Goal: Information Seeking & Learning: Learn about a topic

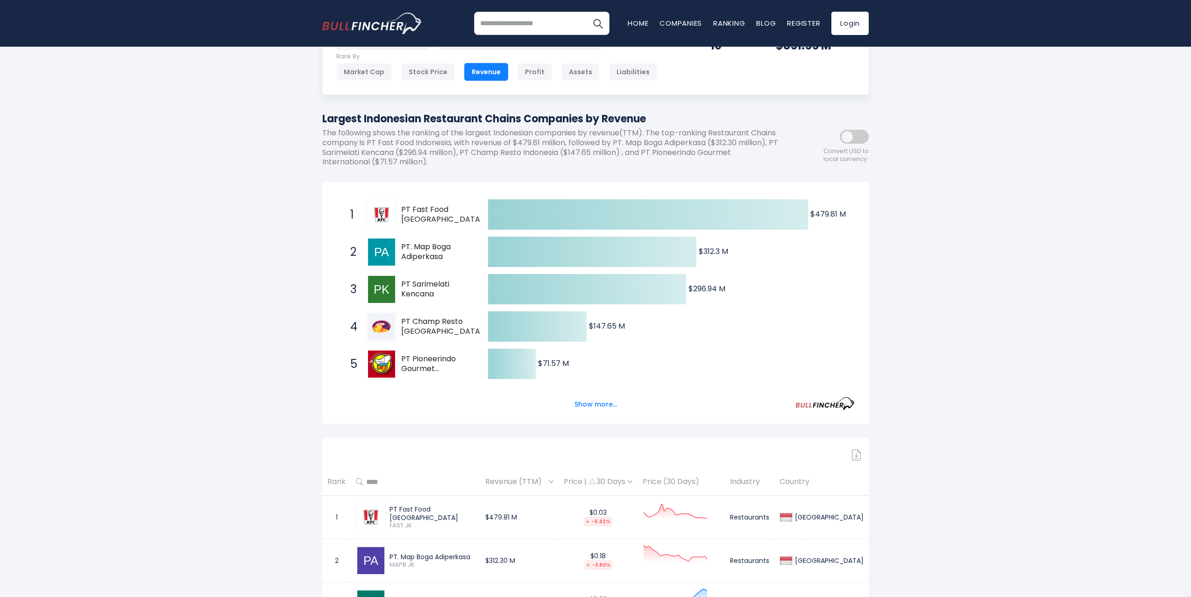
scroll to position [48, 0]
click at [590, 411] on button "Show more..." at bounding box center [596, 405] width 54 height 15
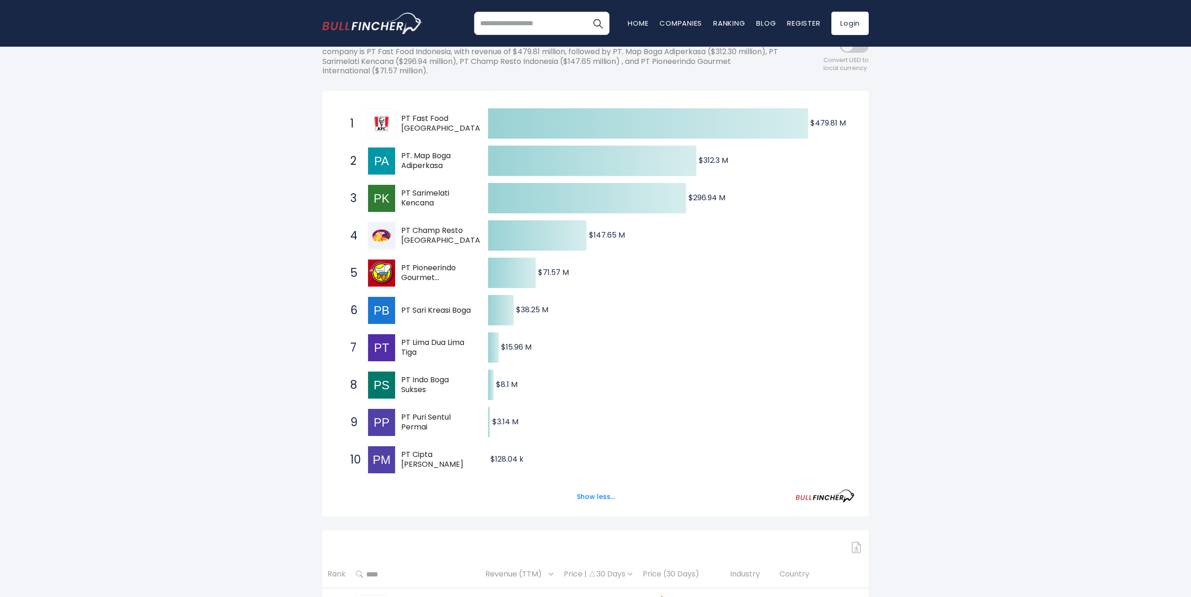
scroll to position [140, 0]
drag, startPoint x: 461, startPoint y: 304, endPoint x: 425, endPoint y: 318, distance: 39.0
click at [425, 315] on span "PT Sari Kreasi Boga" at bounding box center [436, 311] width 71 height 10
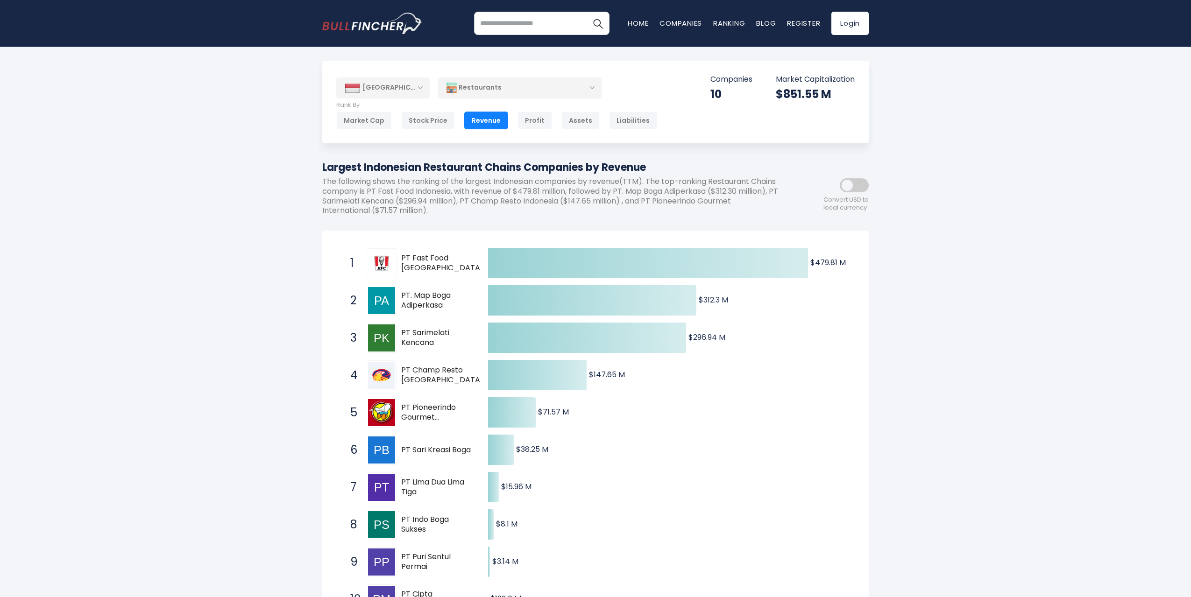
scroll to position [0, 0]
click at [493, 86] on div "Restaurants" at bounding box center [519, 87] width 163 height 21
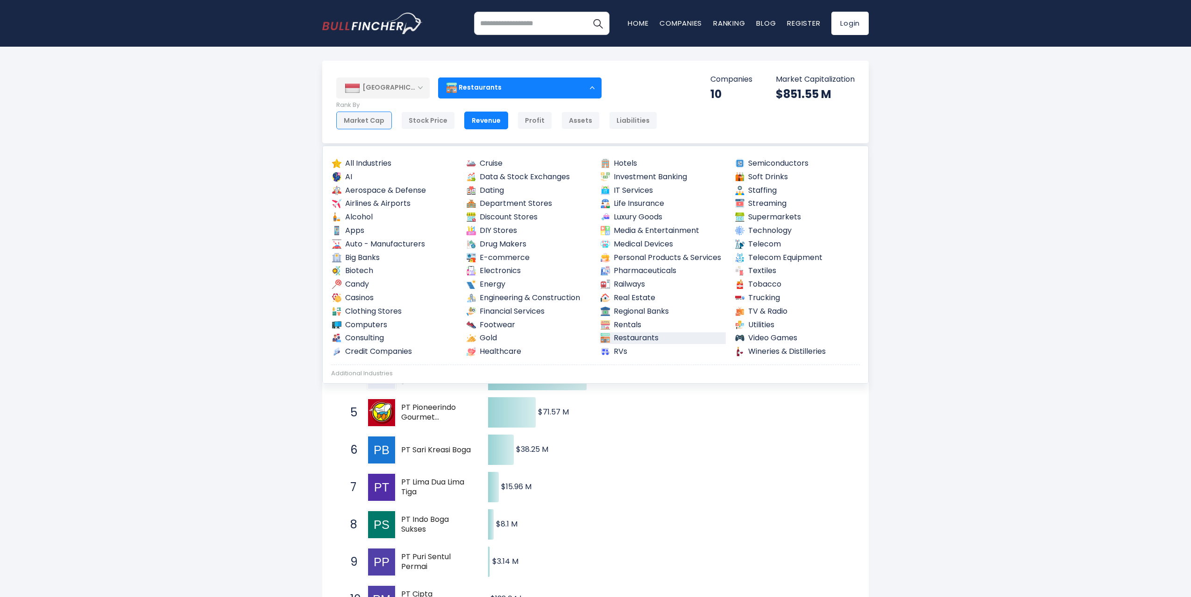
click at [377, 119] on div "Market Cap" at bounding box center [364, 121] width 56 height 18
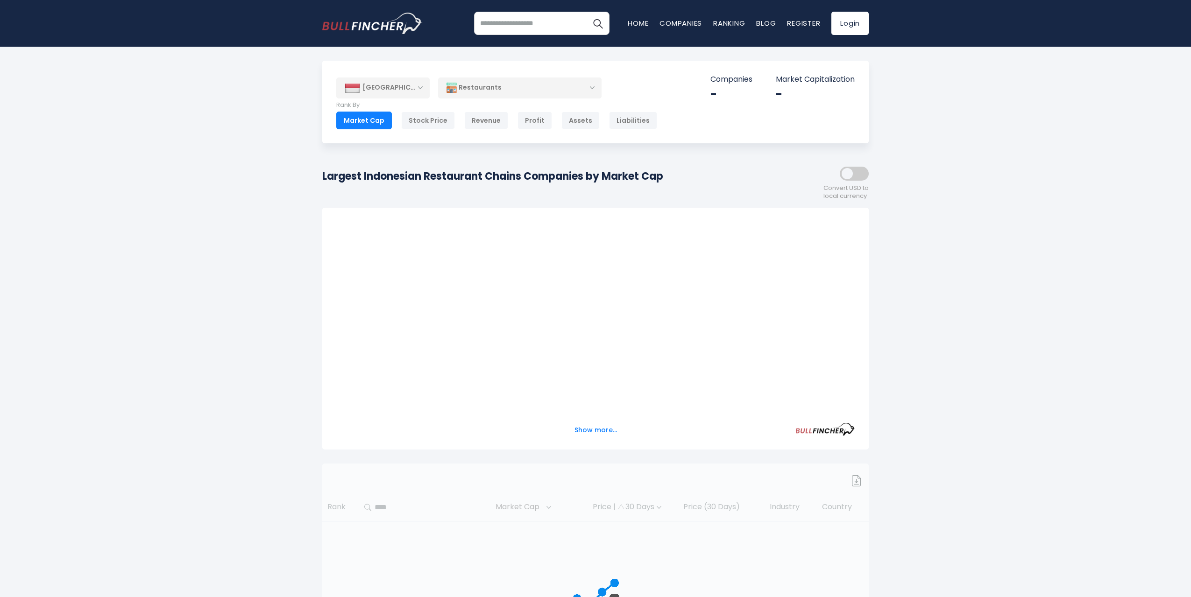
click at [1062, 248] on div "[GEOGRAPHIC_DATA] Entire World [GEOGRAPHIC_DATA] [GEOGRAPHIC_DATA]" at bounding box center [595, 379] width 1191 height 637
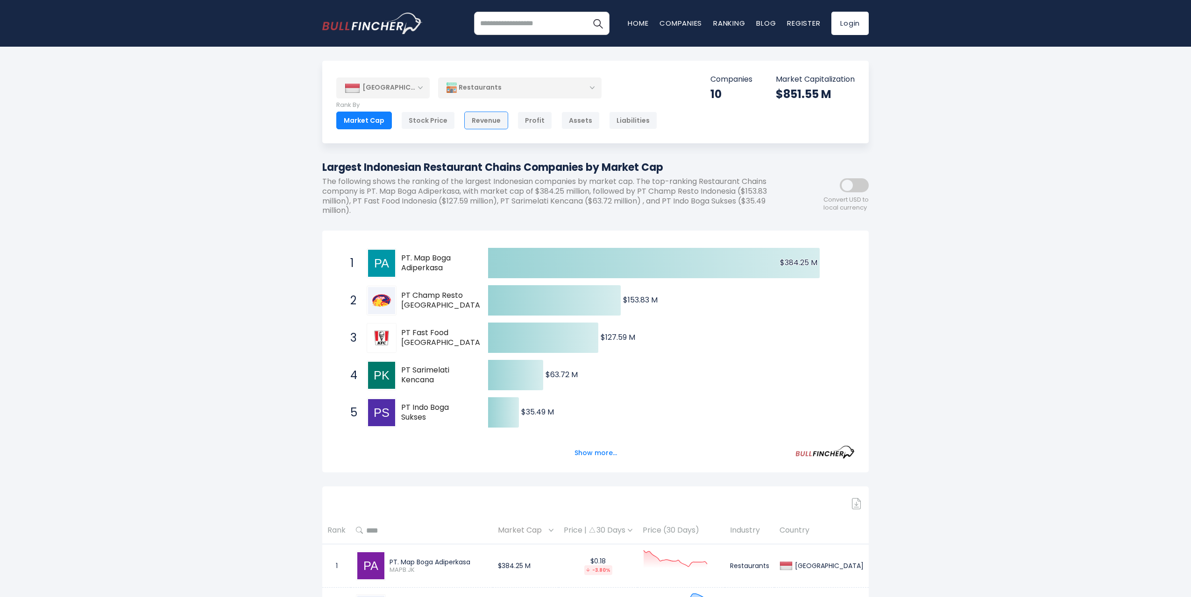
click at [475, 120] on div "Revenue" at bounding box center [486, 121] width 44 height 18
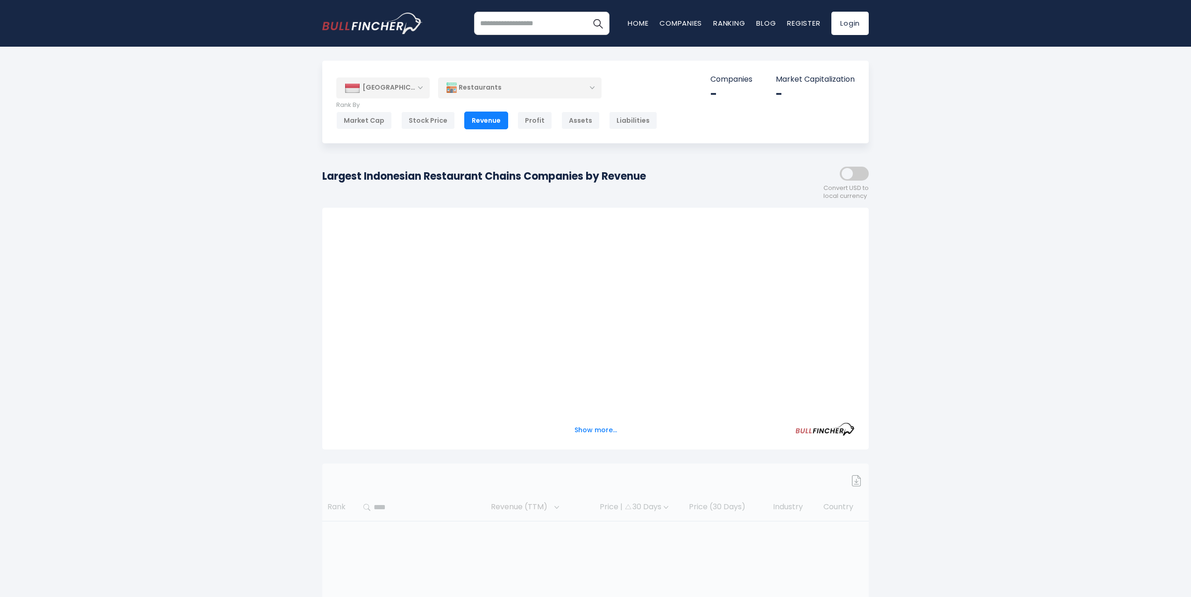
click at [950, 211] on div "[GEOGRAPHIC_DATA] Entire World [GEOGRAPHIC_DATA] [GEOGRAPHIC_DATA]" at bounding box center [595, 379] width 1191 height 637
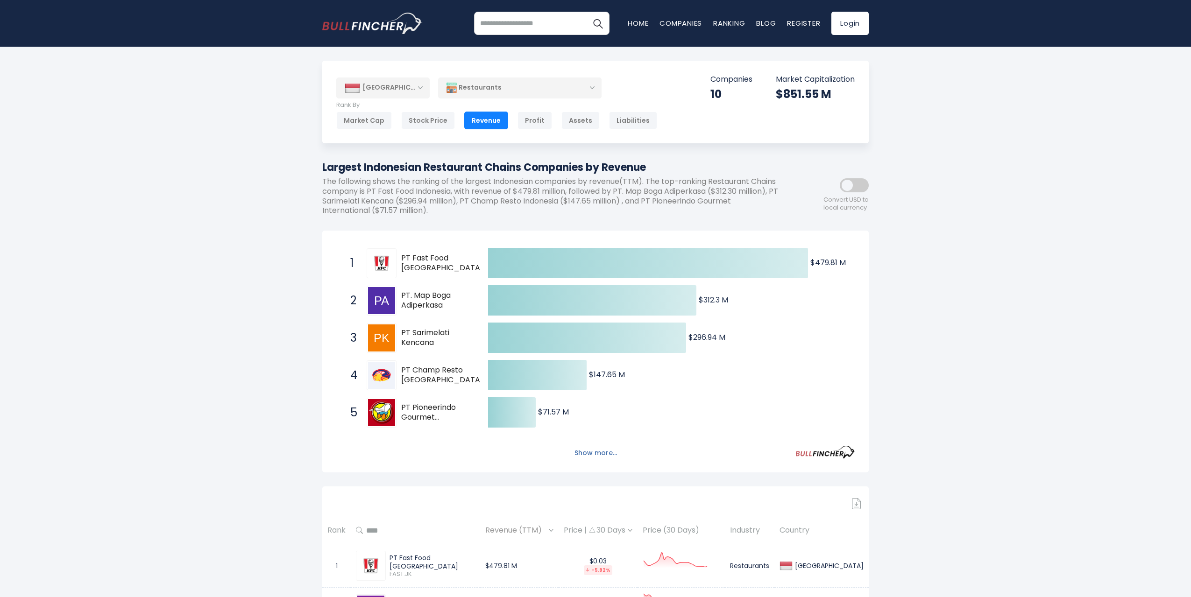
click at [601, 452] on button "Show more..." at bounding box center [596, 453] width 54 height 15
